Goal: Check status: Check status

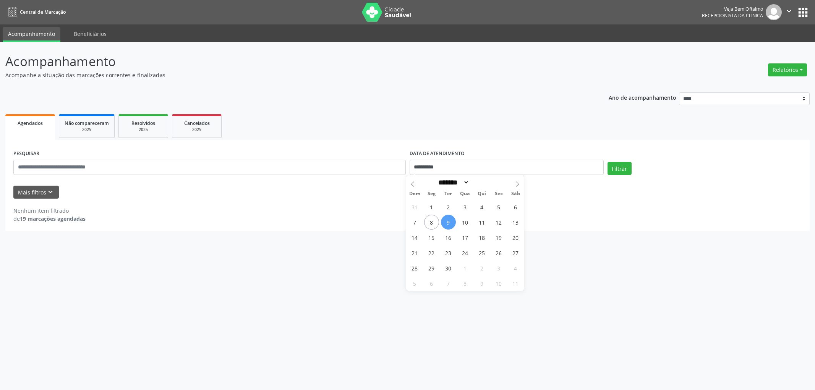
select select "*"
click at [486, 226] on span "11" at bounding box center [482, 222] width 15 height 15
type input "**********"
click at [486, 226] on span "11" at bounding box center [482, 222] width 15 height 15
click at [623, 165] on button "Filtrar" at bounding box center [620, 168] width 24 height 13
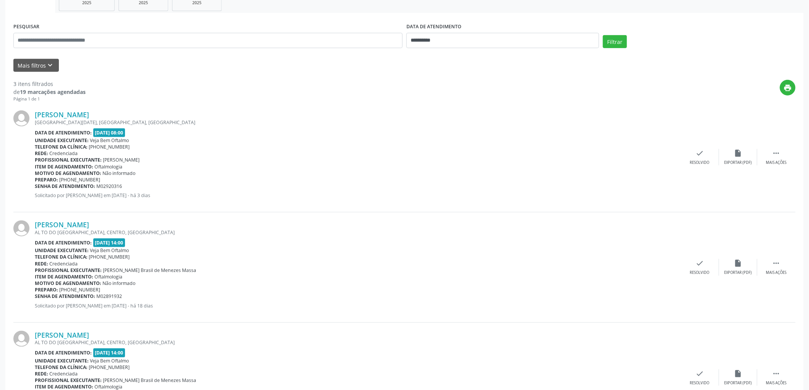
scroll to position [127, 0]
click at [89, 112] on link "[PERSON_NAME]" at bounding box center [62, 114] width 54 height 8
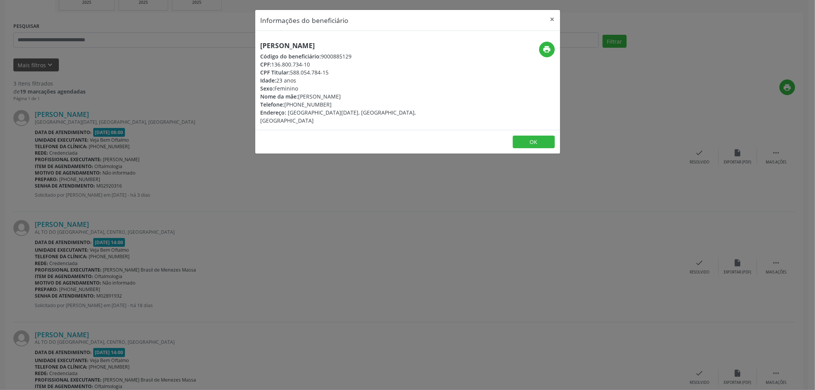
drag, startPoint x: 387, startPoint y: 46, endPoint x: 258, endPoint y: 42, distance: 128.9
click at [258, 42] on div "[PERSON_NAME] Código do beneficiário: 9000885129 CPF: 136.800.734-10 CPF Titula…" at bounding box center [356, 83] width 203 height 83
copy h5 "[PERSON_NAME]"
click at [525, 136] on button "OK" at bounding box center [534, 142] width 42 height 13
